Goal: Task Accomplishment & Management: Manage account settings

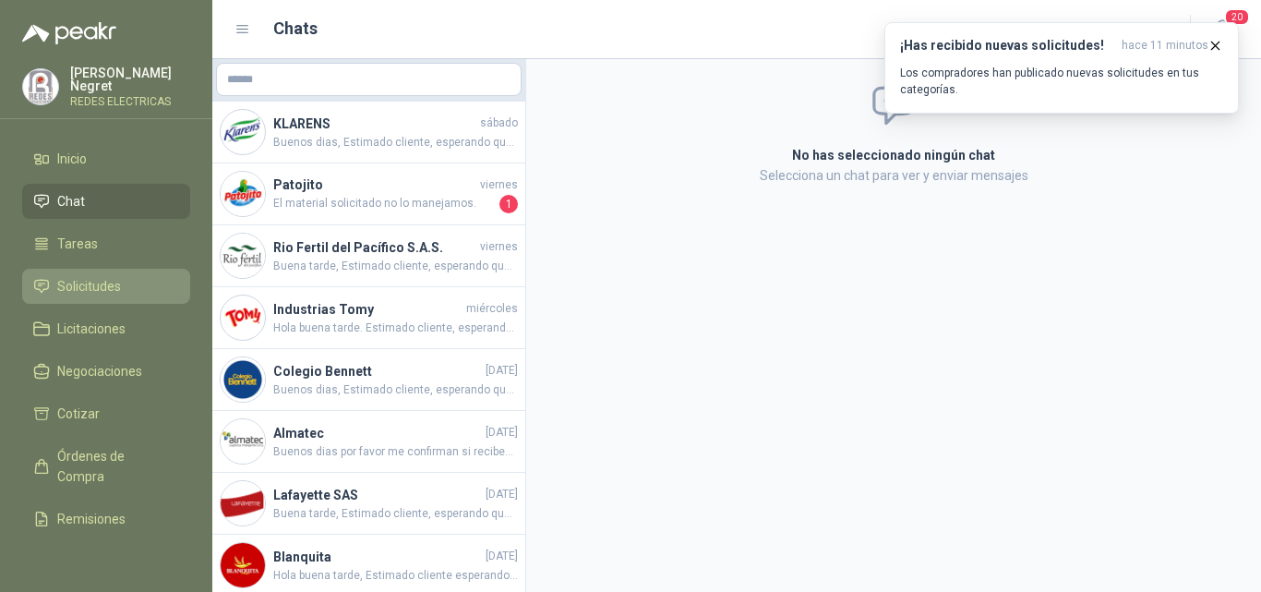
click at [99, 290] on span "Solicitudes" at bounding box center [89, 286] width 64 height 20
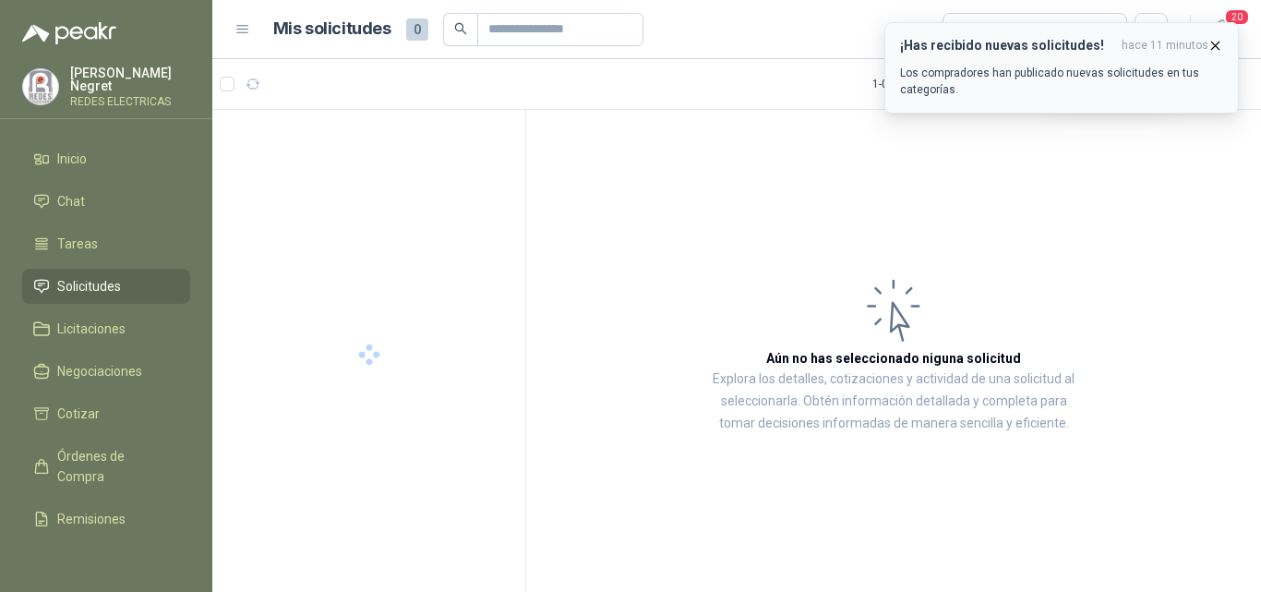
click at [1212, 44] on icon "button" at bounding box center [1216, 46] width 16 height 16
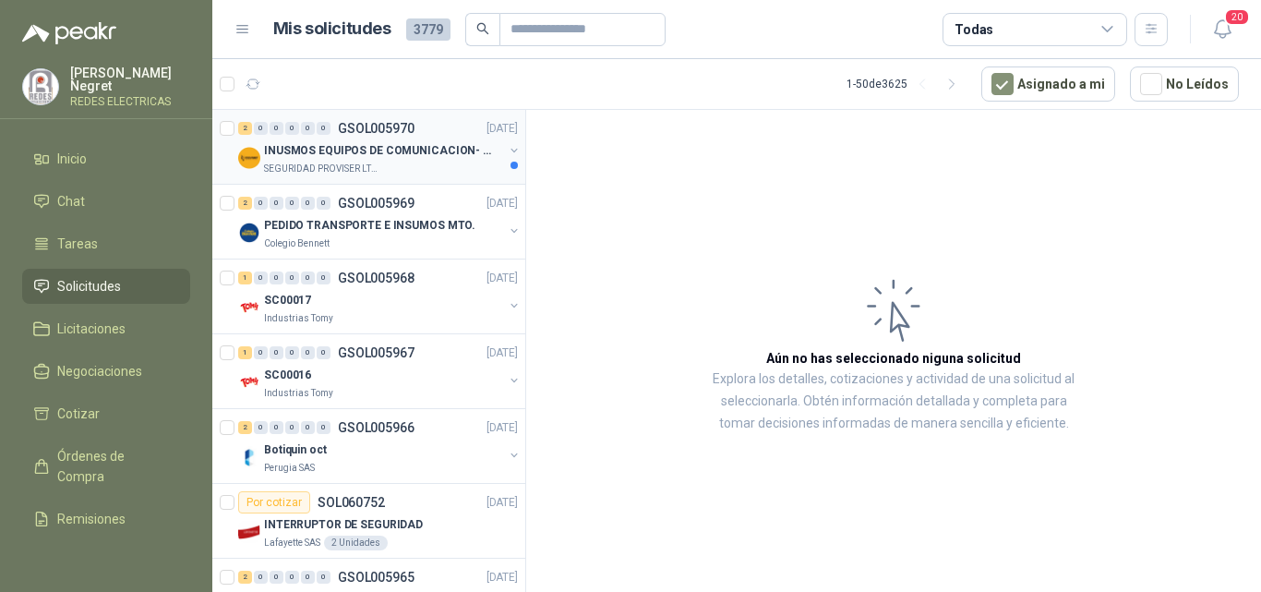
click at [447, 162] on div "SEGURIDAD PROVISER LTDA" at bounding box center [383, 169] width 239 height 15
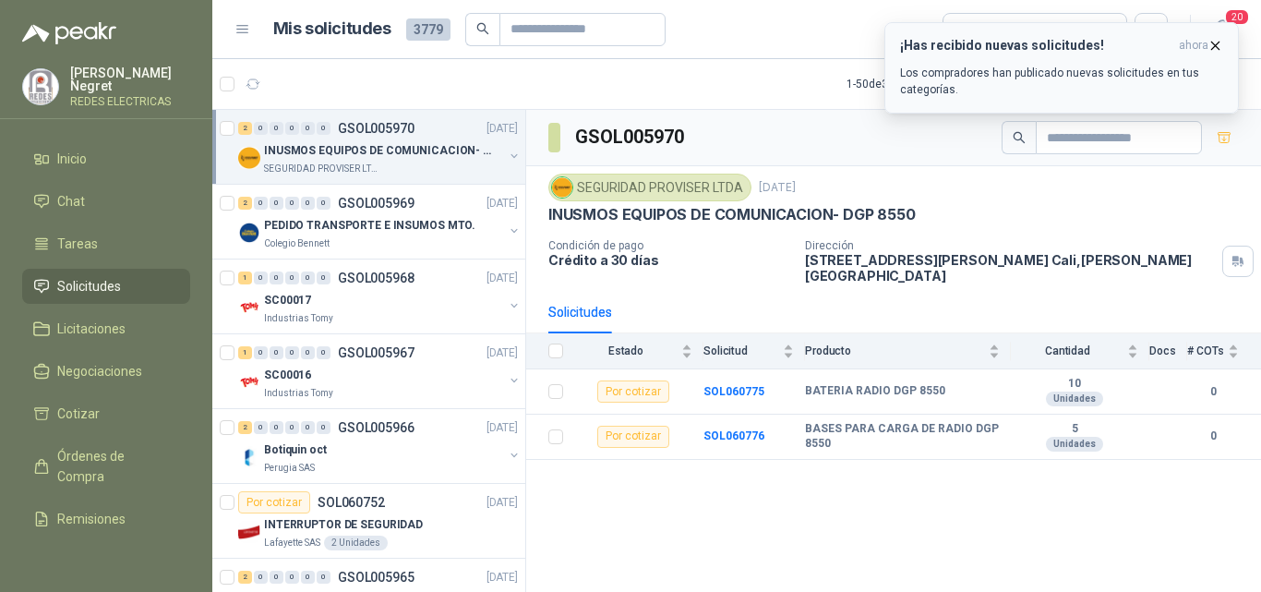
click at [1213, 51] on icon "button" at bounding box center [1216, 46] width 16 height 16
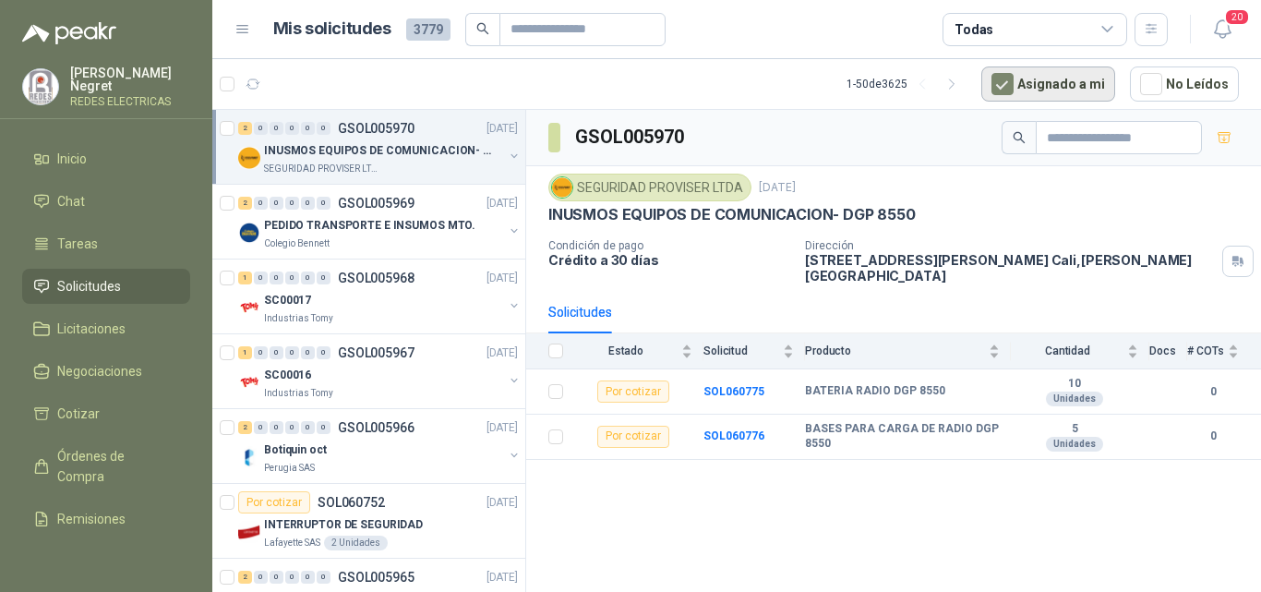
click at [1018, 97] on button "Asignado a mi" at bounding box center [1048, 83] width 134 height 35
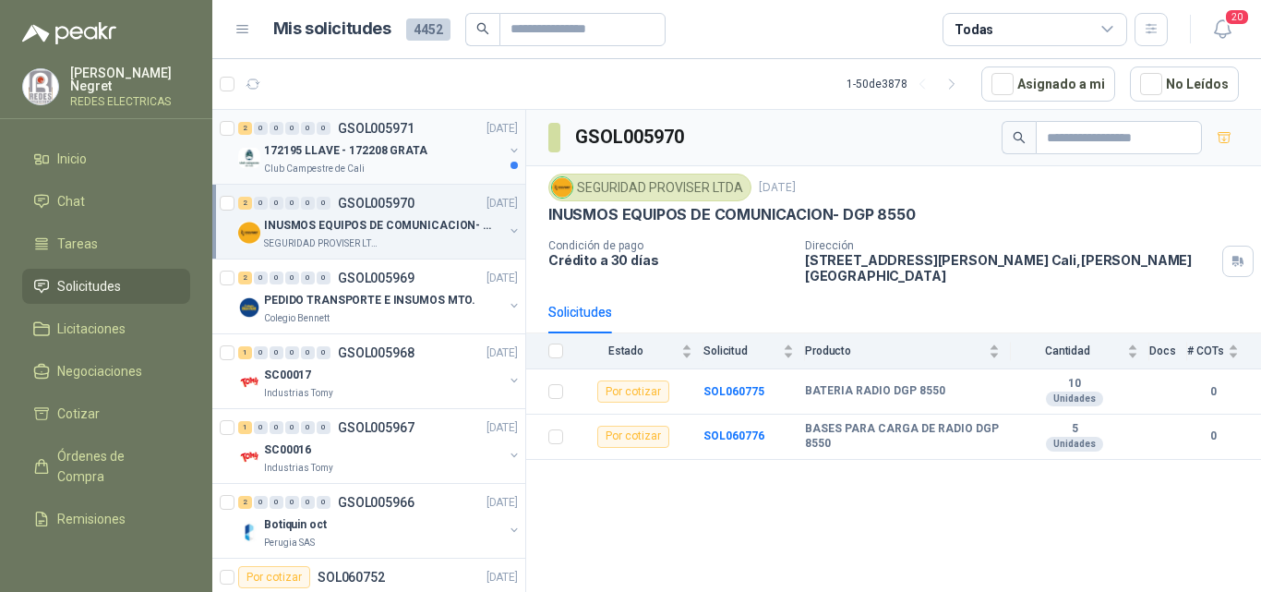
click at [410, 163] on div "Club Campestre de Cali" at bounding box center [383, 169] width 239 height 15
